Goal: Task Accomplishment & Management: Use online tool/utility

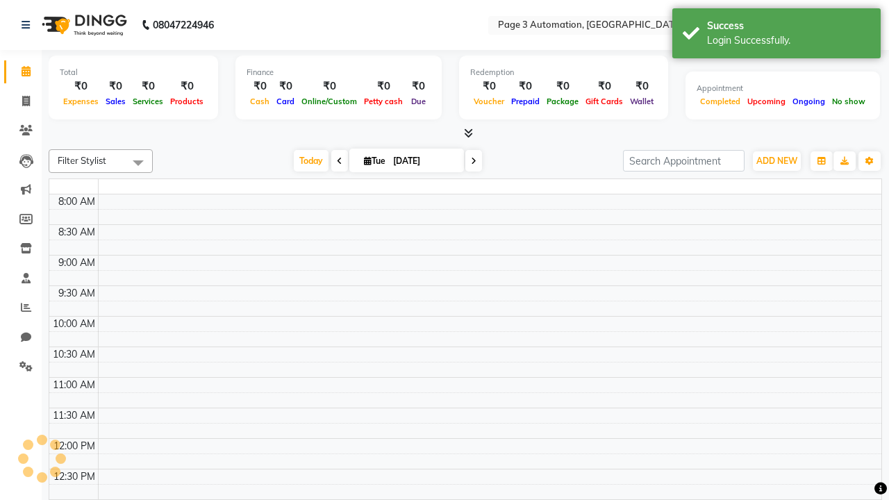
select select "en"
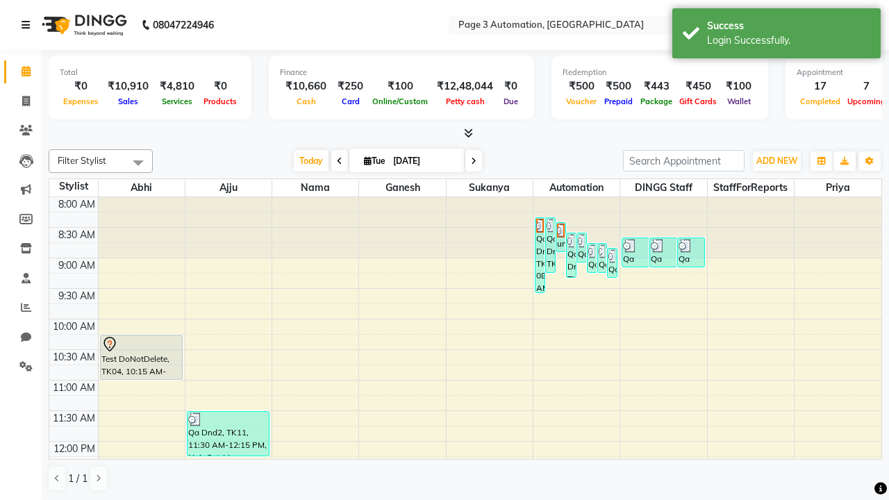
click at [28, 25] on icon at bounding box center [26, 25] width 8 height 10
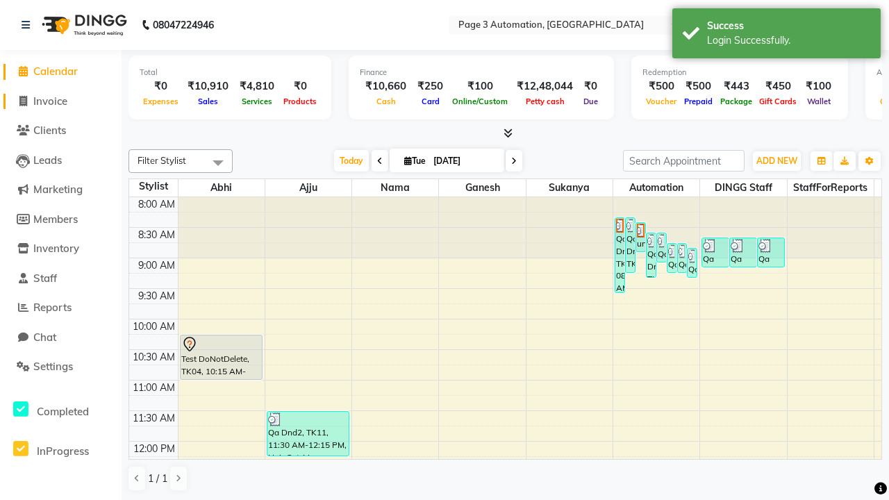
click at [60, 101] on span "Invoice" at bounding box center [50, 100] width 34 height 13
select select "2774"
select select "service"
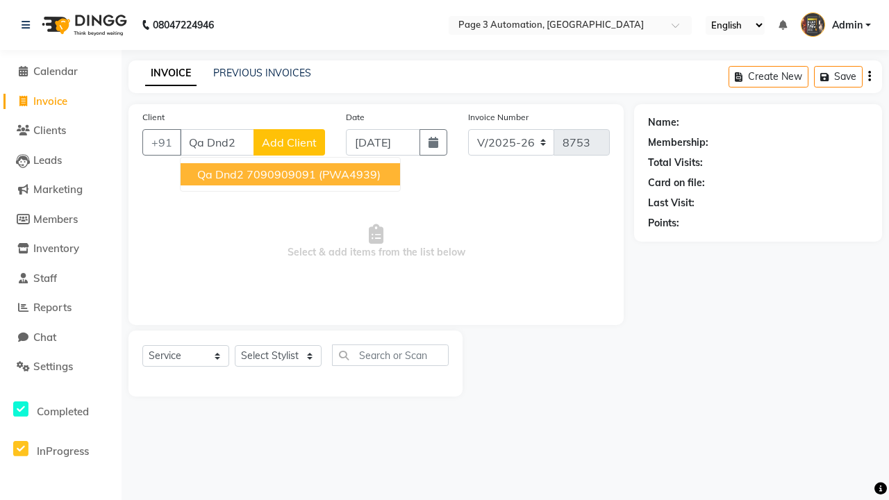
click at [292, 174] on ngb-highlight "7090909091" at bounding box center [281, 174] width 69 height 14
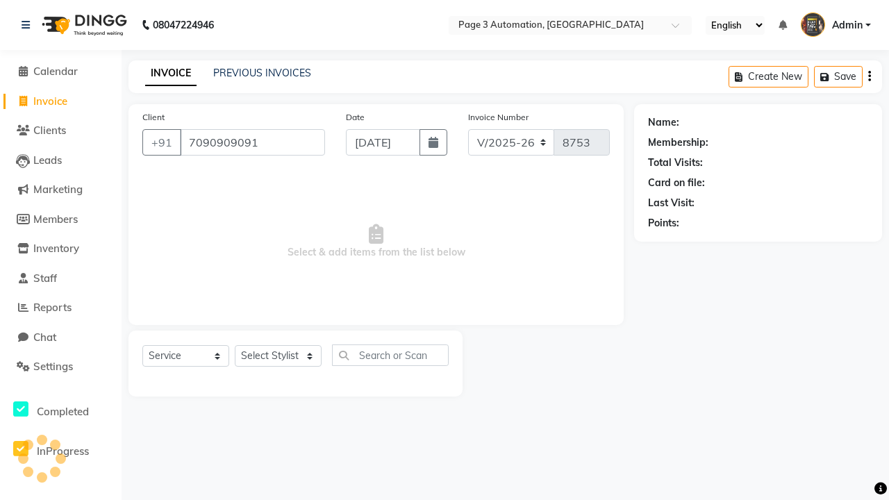
type input "7090909091"
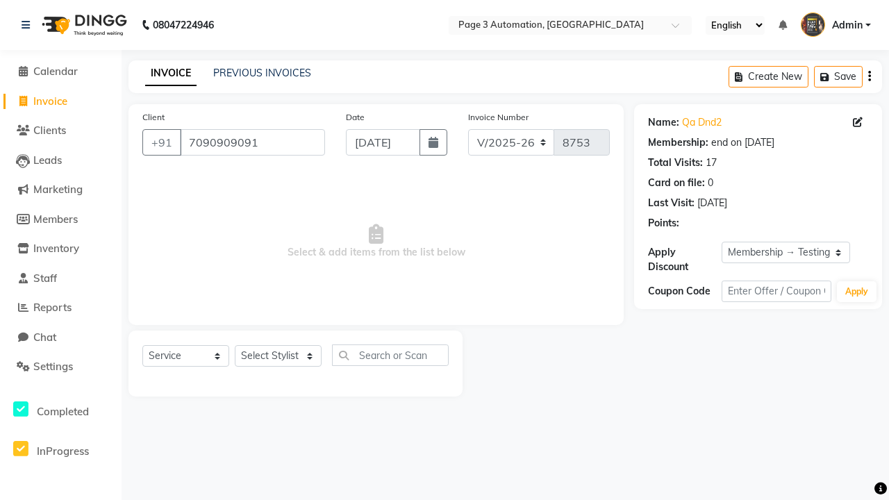
select select "0:"
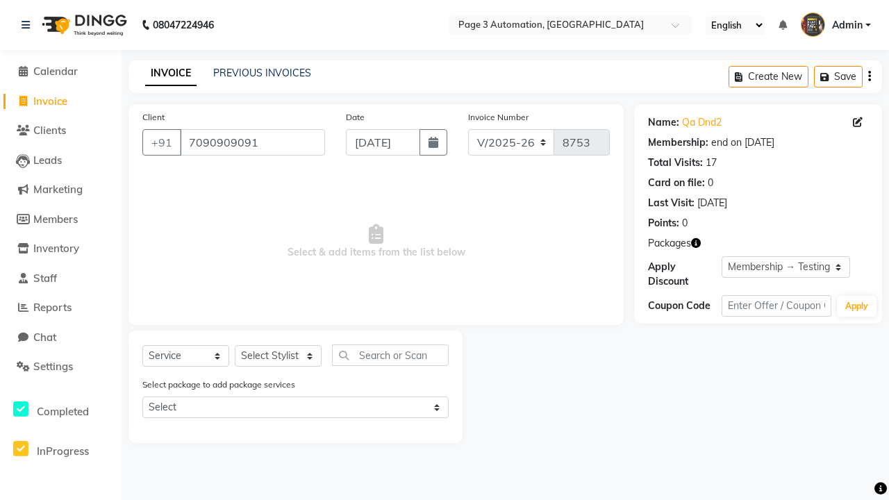
select select "product"
select select "71572"
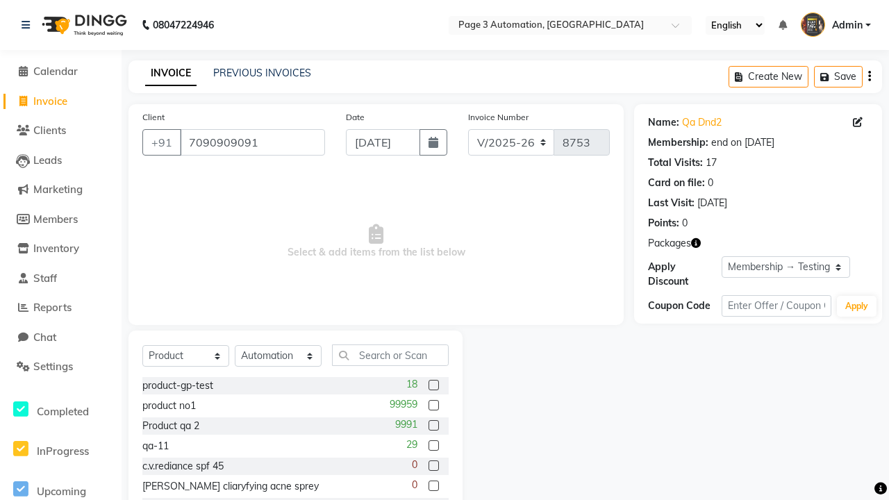
click at [433, 386] on label at bounding box center [434, 385] width 10 height 10
click at [433, 386] on input "checkbox" at bounding box center [433, 385] width 9 height 9
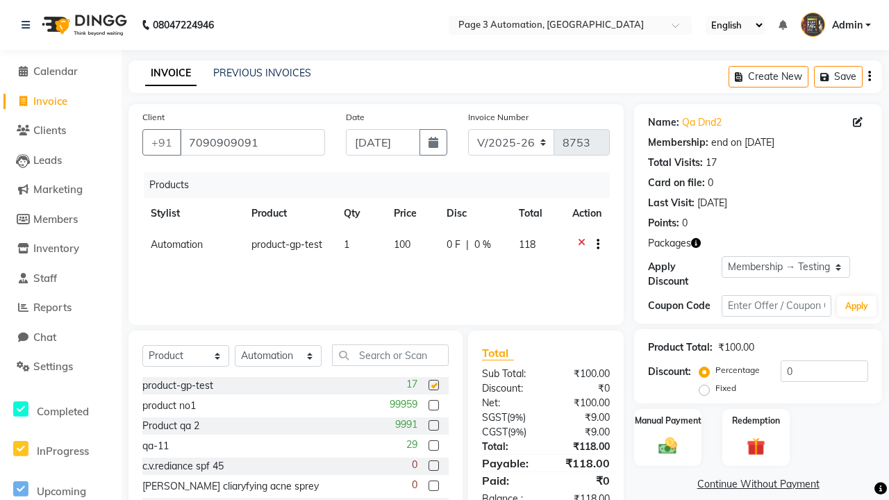
checkbox input "false"
click at [668, 420] on label "Manual Payment" at bounding box center [668, 419] width 69 height 13
click at [795, 485] on span "CASH" at bounding box center [795, 485] width 30 height 16
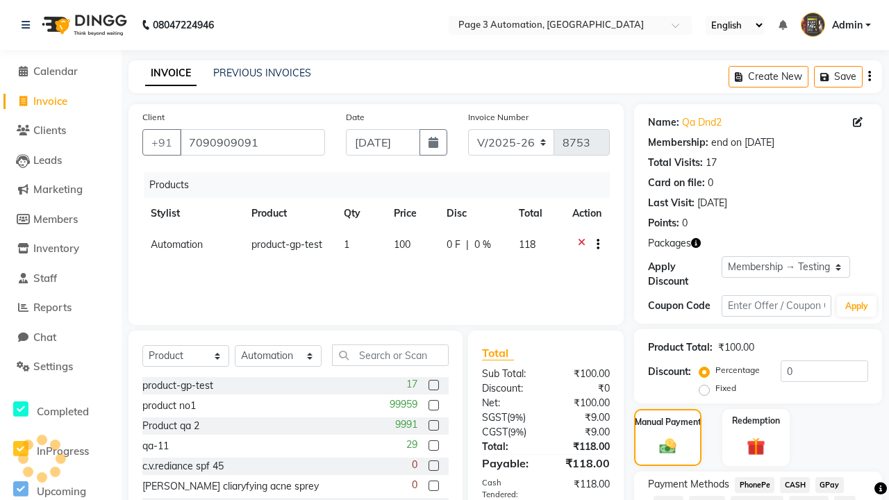
scroll to position [162, 0]
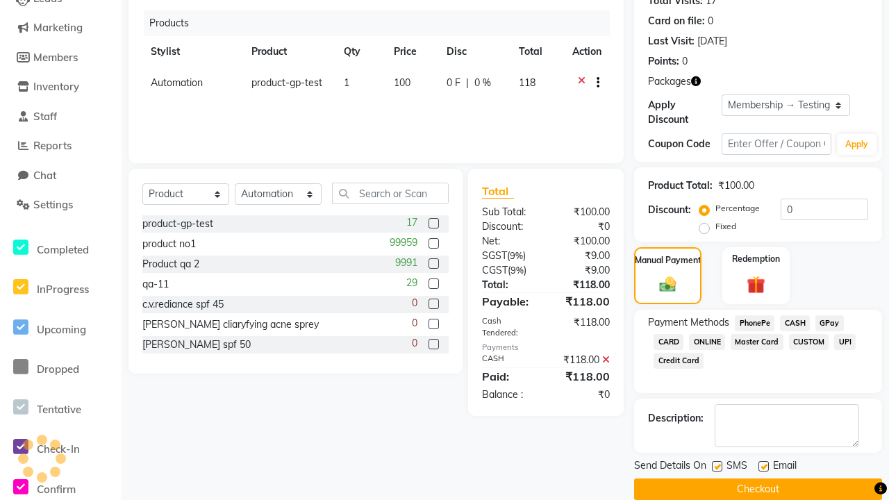
click at [717, 466] on label at bounding box center [717, 466] width 10 height 10
click at [717, 466] on input "checkbox" at bounding box center [716, 467] width 9 height 9
checkbox input "false"
click at [764, 466] on label at bounding box center [764, 466] width 10 height 10
click at [764, 466] on input "checkbox" at bounding box center [763, 467] width 9 height 9
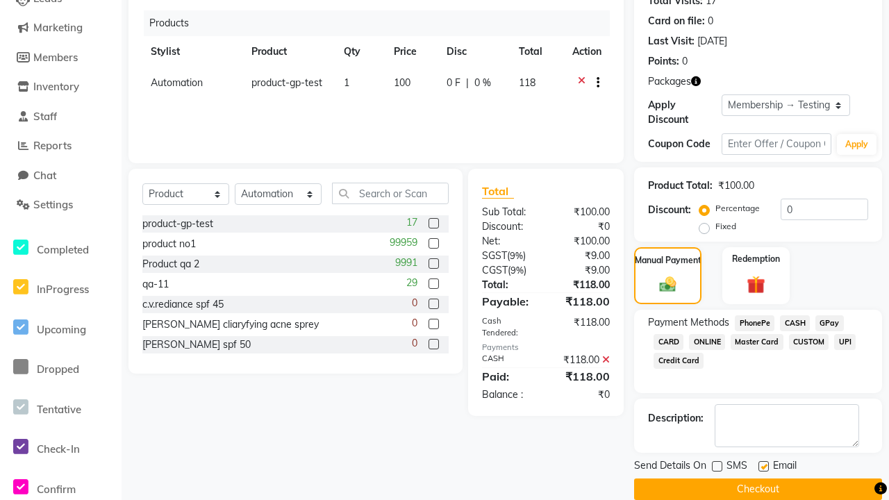
checkbox input "false"
click at [758, 489] on button "Checkout" at bounding box center [758, 490] width 248 height 22
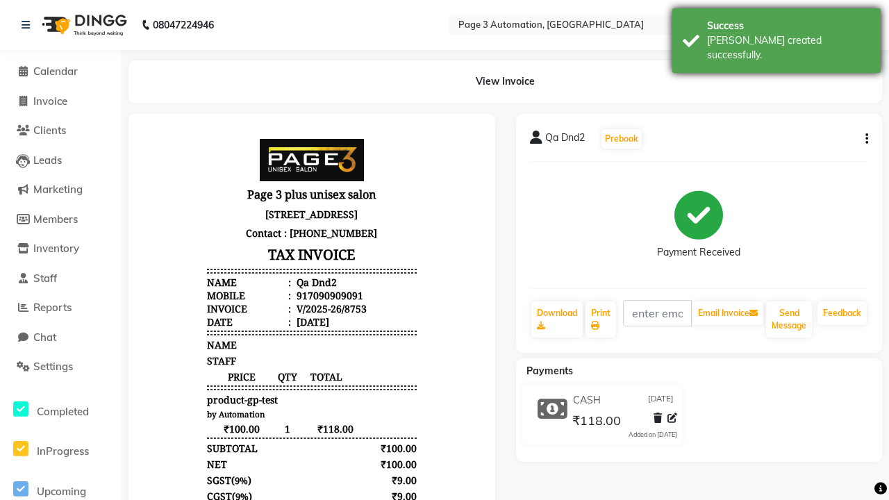
click at [777, 35] on div "[PERSON_NAME] created successfully." at bounding box center [788, 47] width 163 height 29
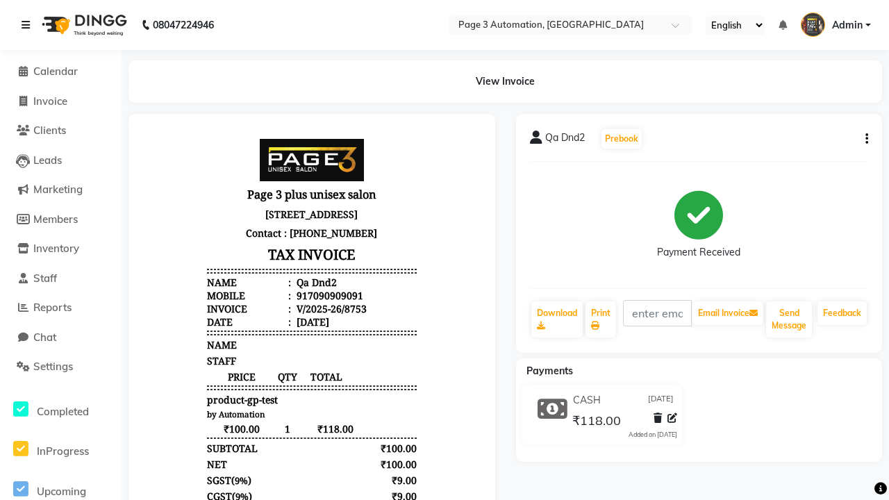
click at [28, 25] on icon at bounding box center [26, 25] width 8 height 10
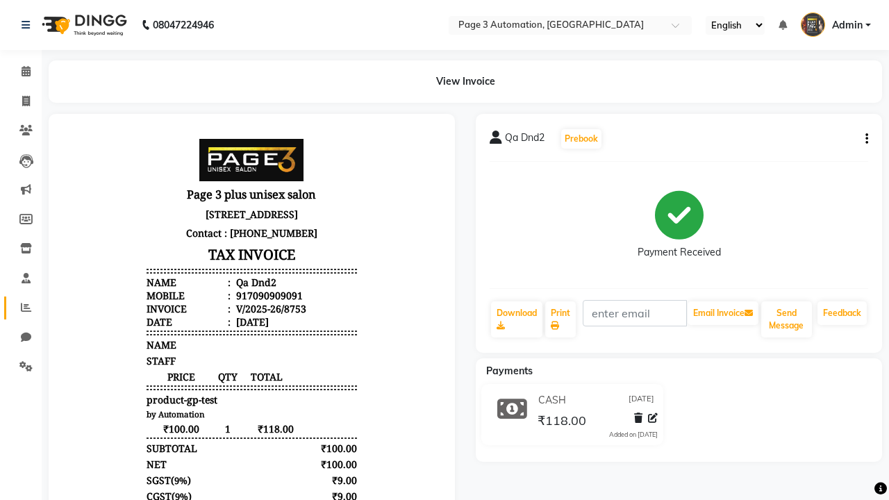
click at [21, 308] on icon at bounding box center [26, 307] width 10 height 10
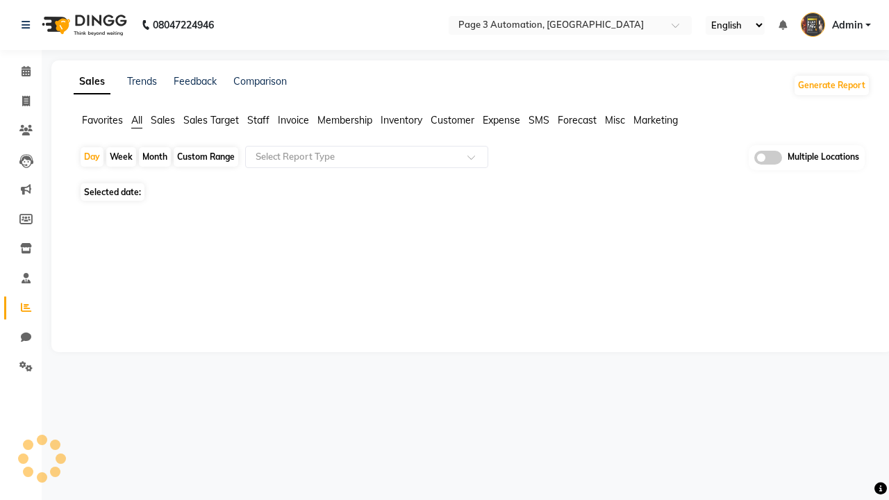
type input "Product sales"
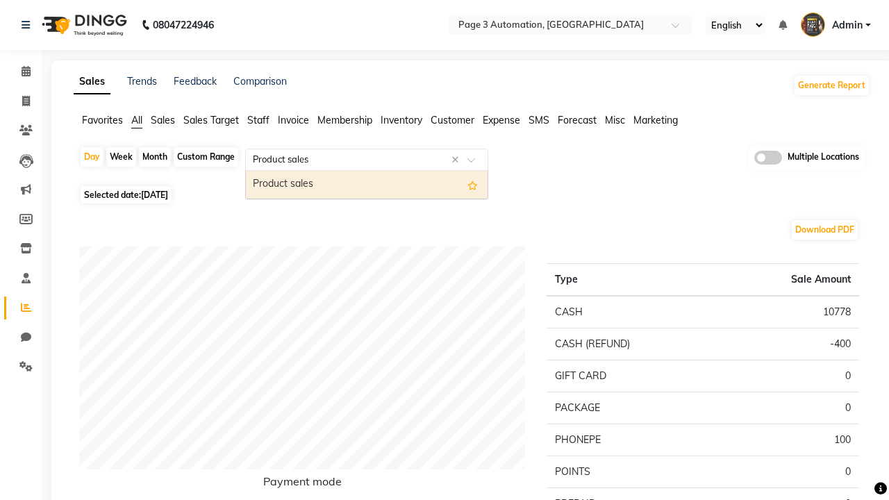
click at [367, 185] on div "Product sales" at bounding box center [367, 185] width 242 height 28
select select "full_report"
select select "csv"
